Goal: Information Seeking & Learning: Learn about a topic

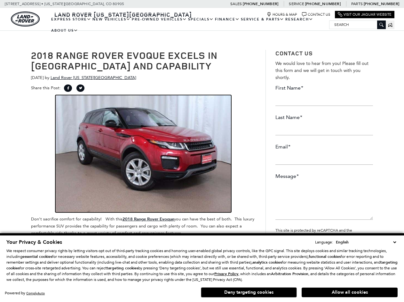
click at [108, 163] on img at bounding box center [143, 153] width 176 height 117
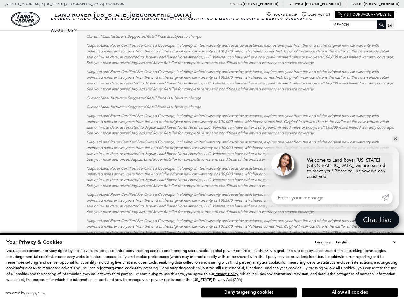
scroll to position [871, 0]
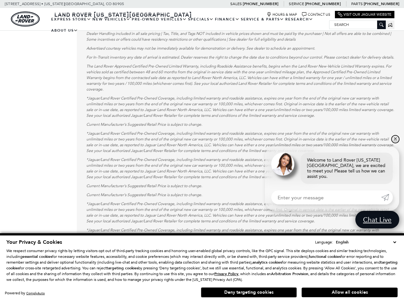
click at [396, 143] on link "✕" at bounding box center [395, 139] width 8 height 8
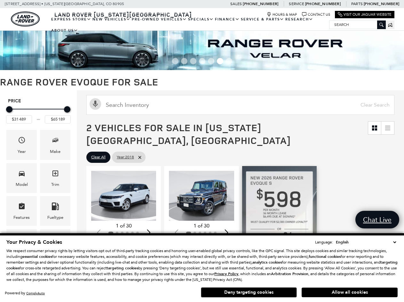
scroll to position [0, 0]
